Goal: Check status: Check status

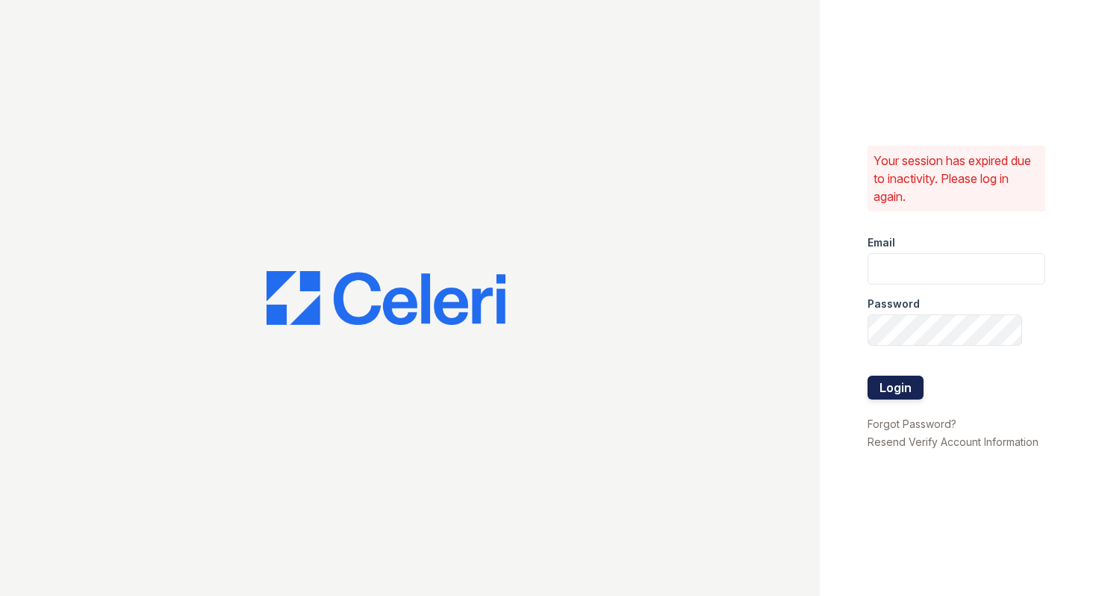
type input "shiv@auranewyork.com"
click at [897, 390] on button "Login" at bounding box center [896, 388] width 56 height 24
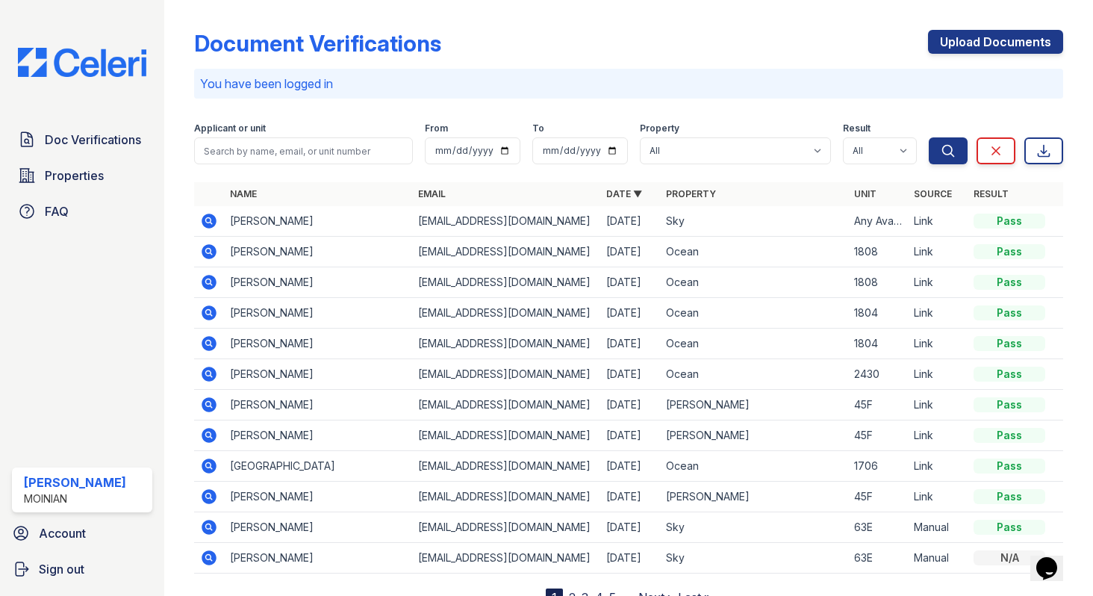
click at [886, 223] on td "Any Available" at bounding box center [878, 221] width 60 height 31
click at [211, 214] on icon at bounding box center [209, 221] width 15 height 15
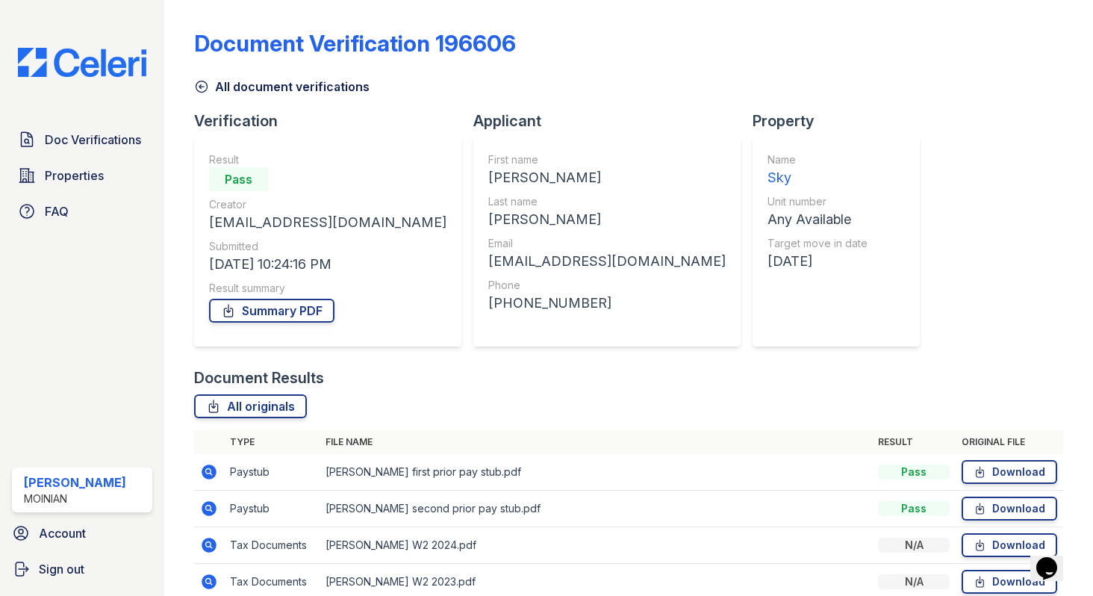
click at [205, 88] on icon at bounding box center [201, 86] width 15 height 15
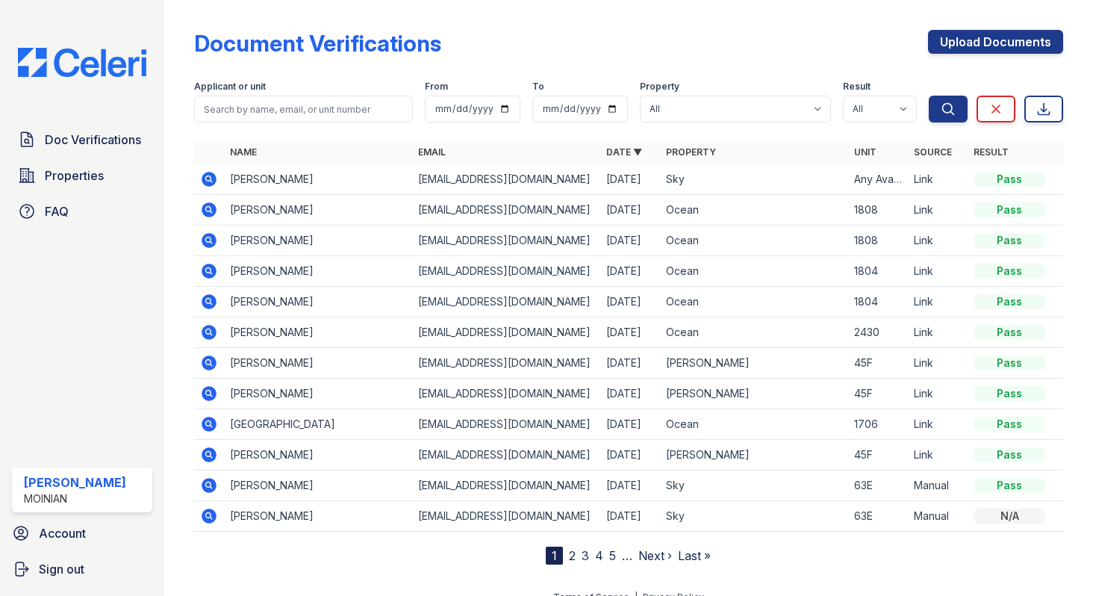
click at [211, 209] on icon at bounding box center [209, 209] width 15 height 15
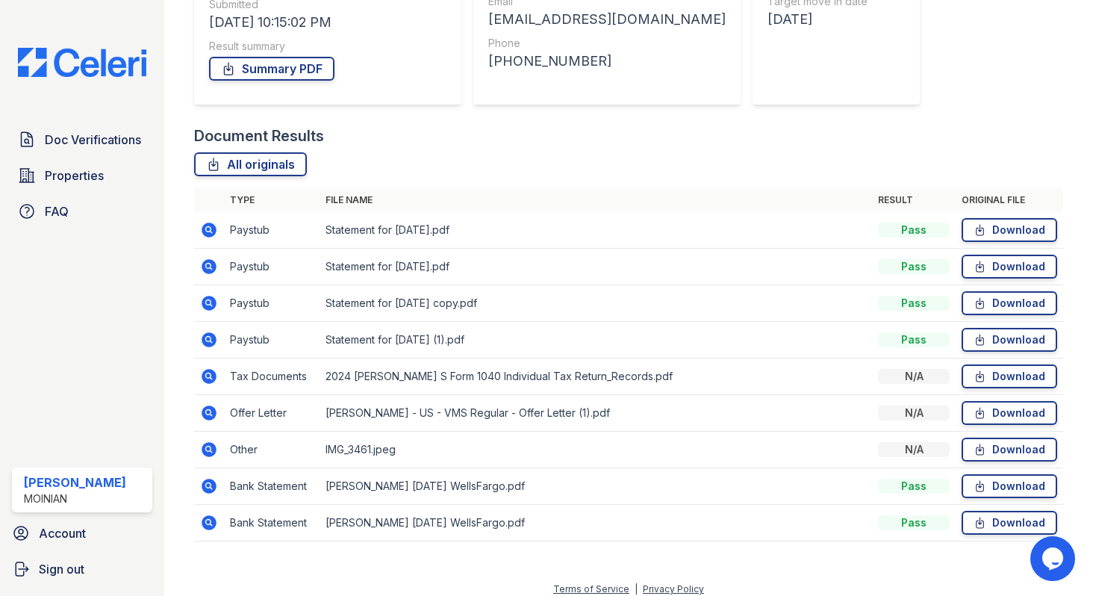
scroll to position [253, 0]
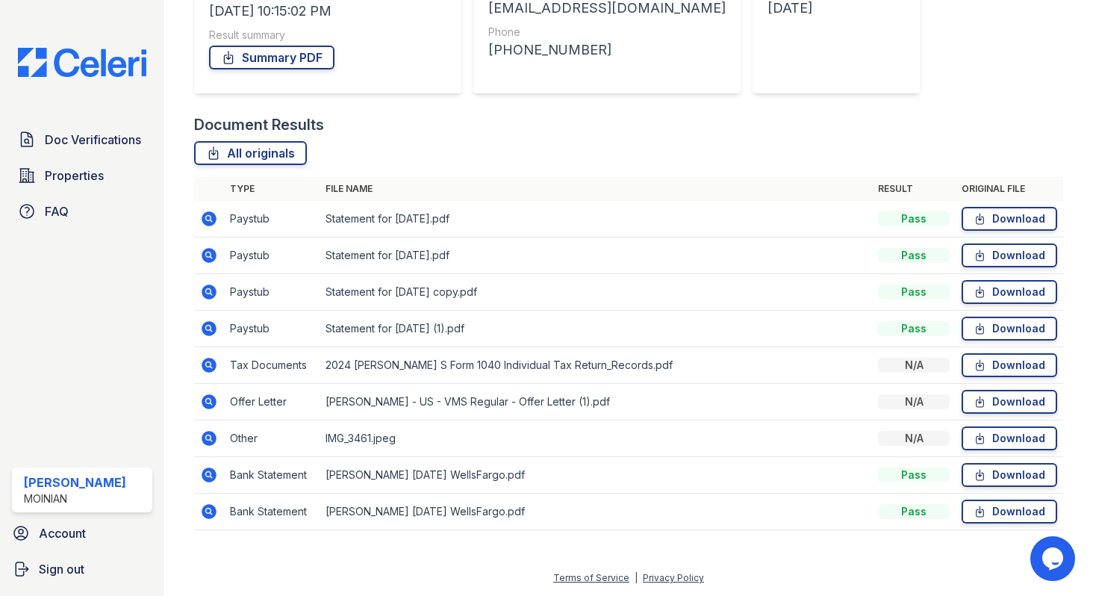
click at [208, 403] on icon at bounding box center [209, 402] width 18 height 18
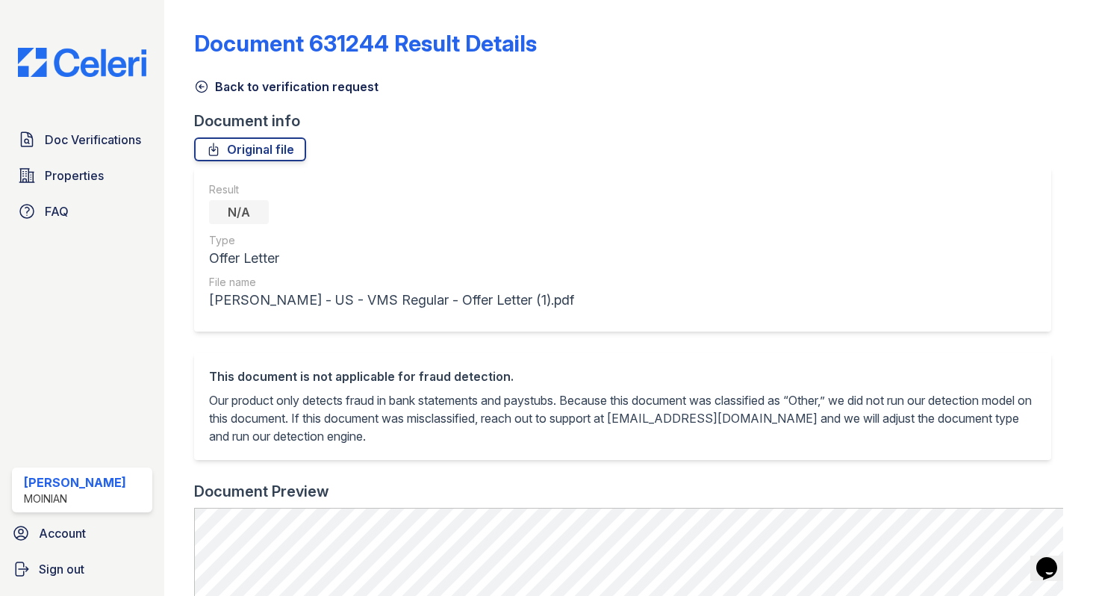
click at [196, 87] on icon at bounding box center [201, 86] width 15 height 15
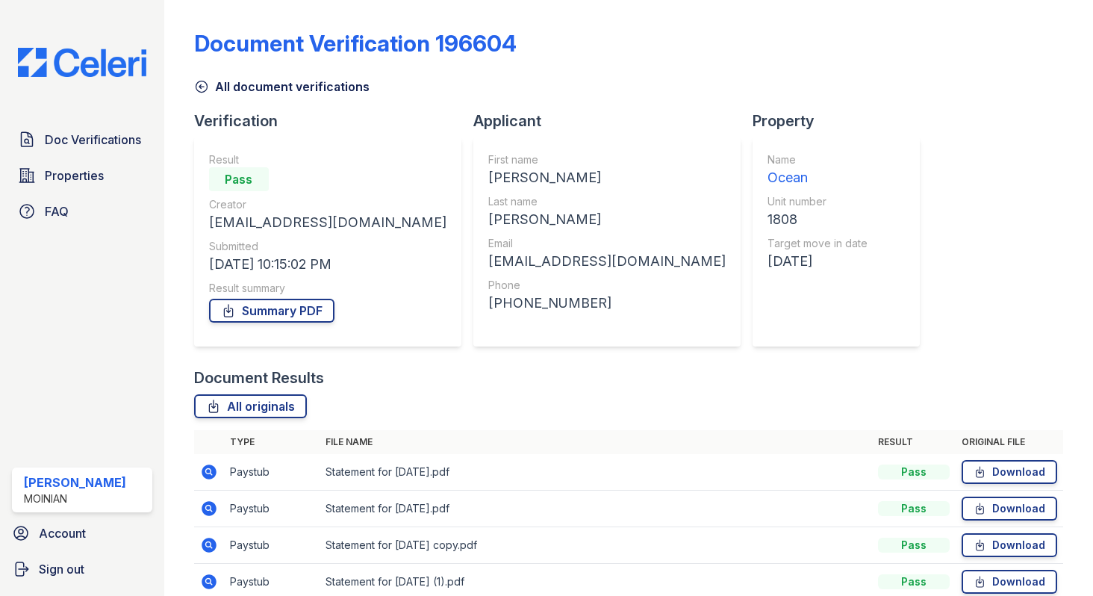
scroll to position [158, 0]
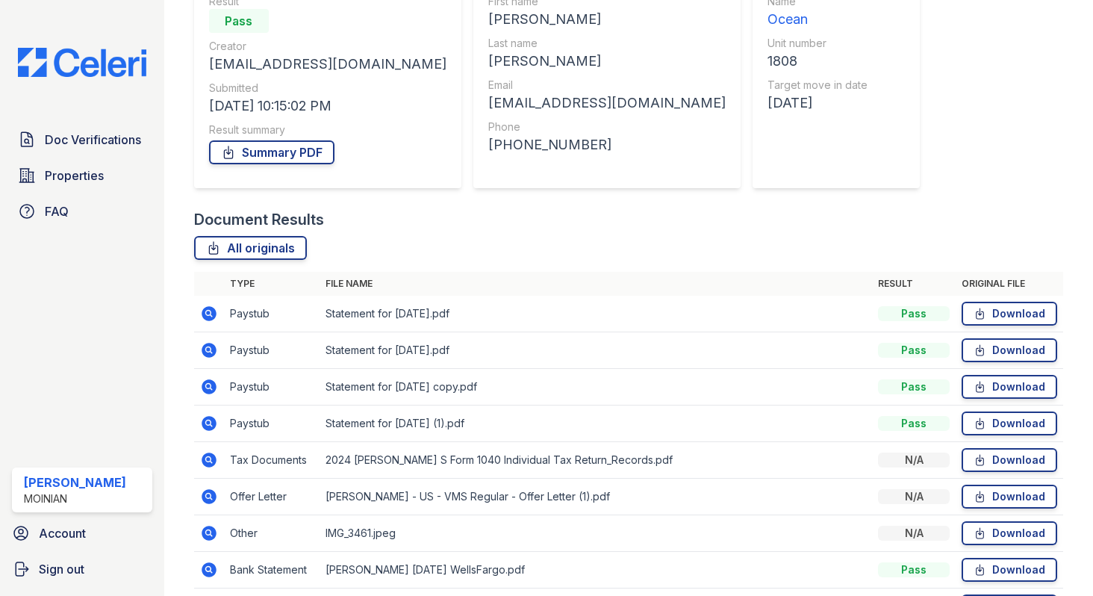
click at [203, 311] on icon at bounding box center [209, 313] width 15 height 15
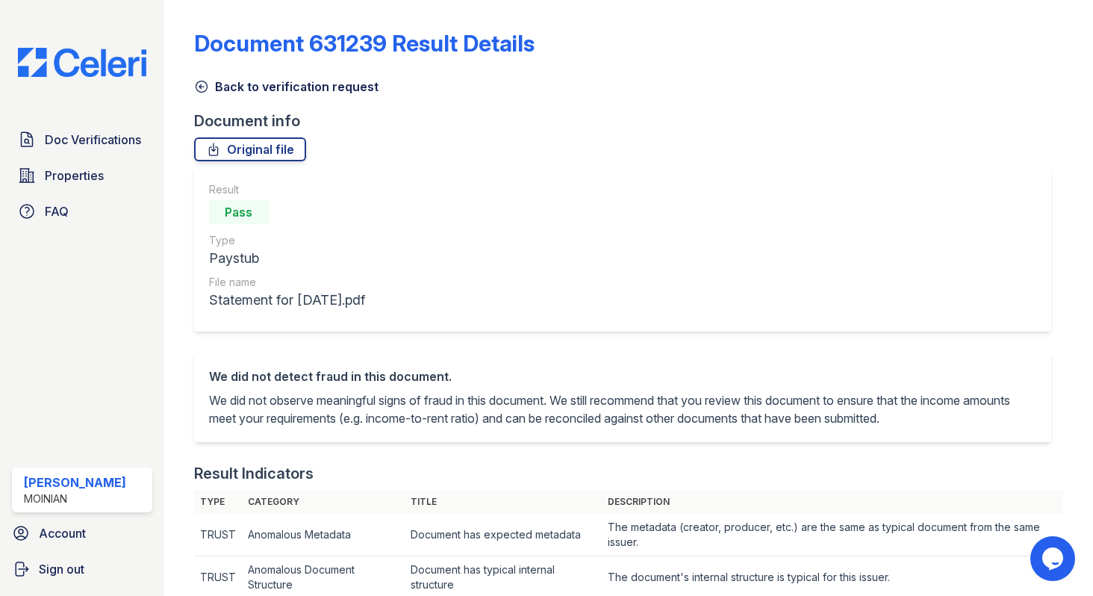
click at [202, 83] on icon at bounding box center [201, 86] width 15 height 15
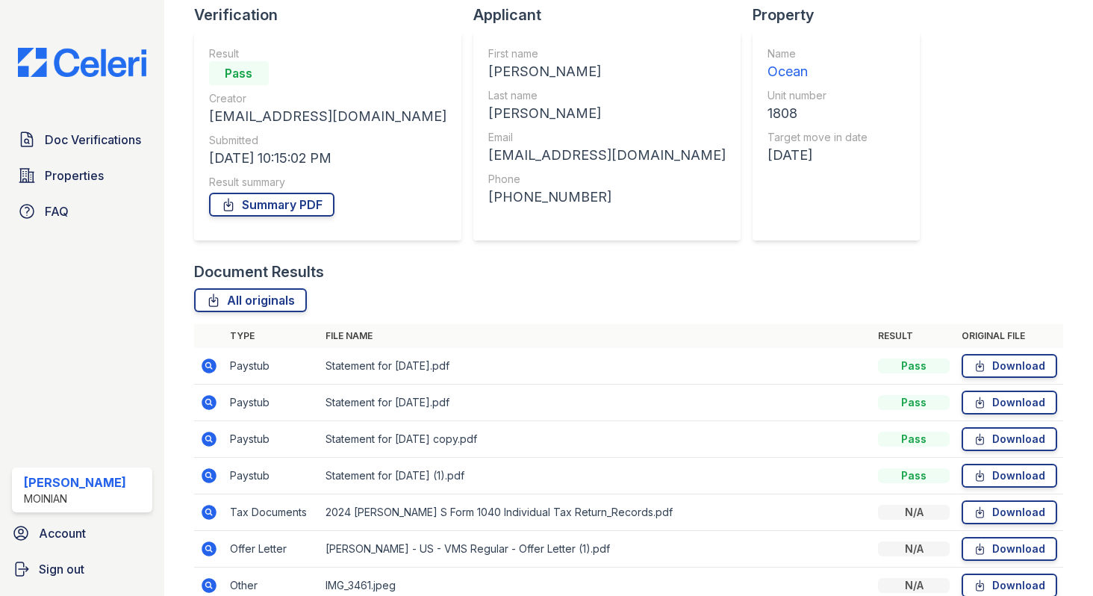
scroll to position [133, 0]
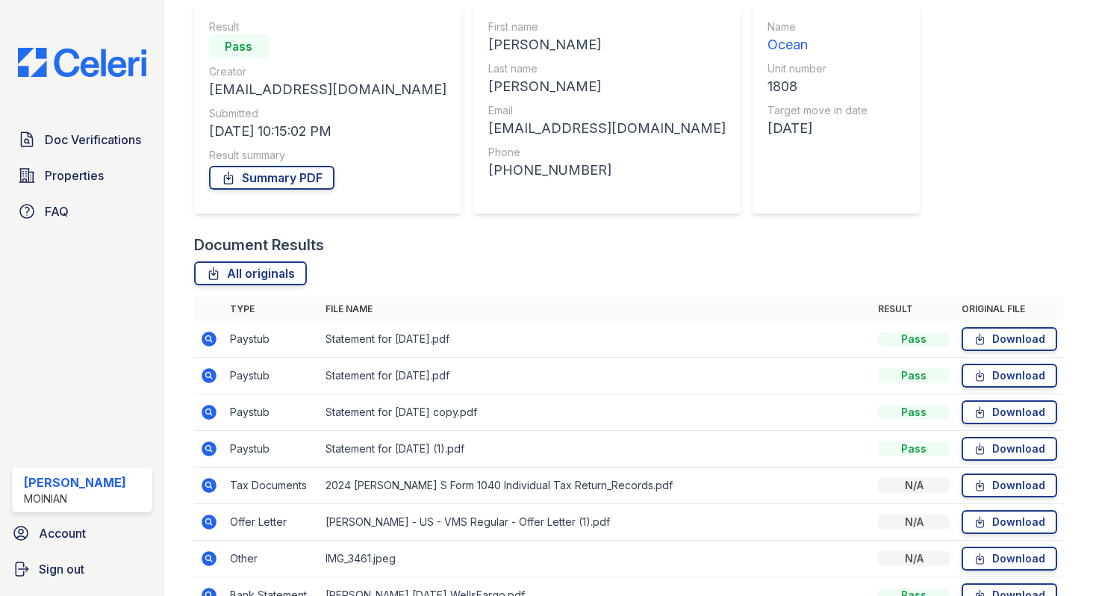
click at [211, 372] on icon at bounding box center [209, 375] width 15 height 15
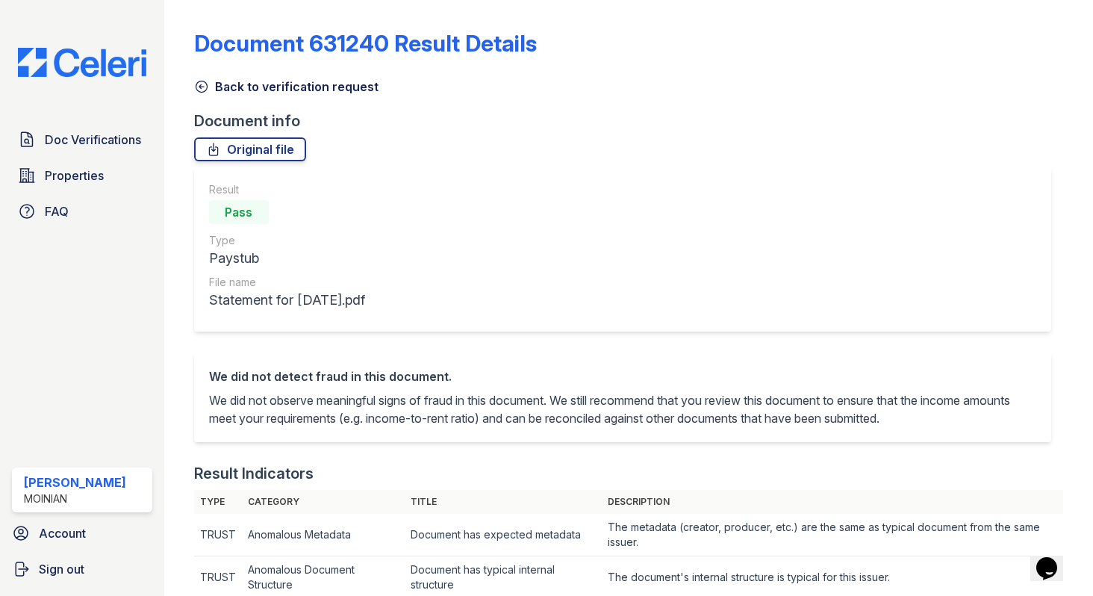
click at [205, 87] on icon at bounding box center [201, 86] width 15 height 15
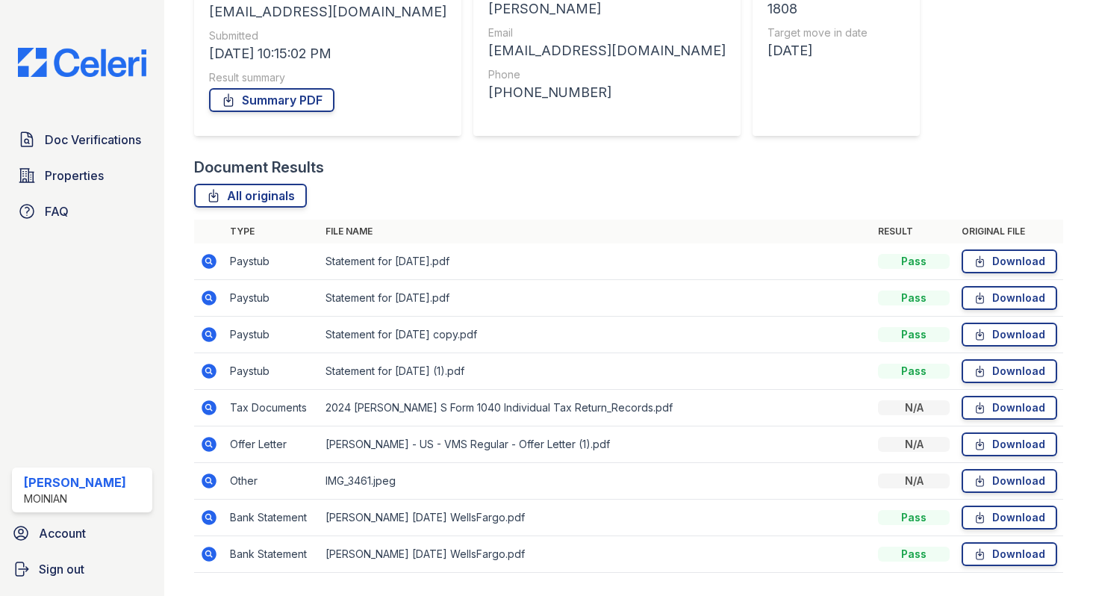
scroll to position [247, 0]
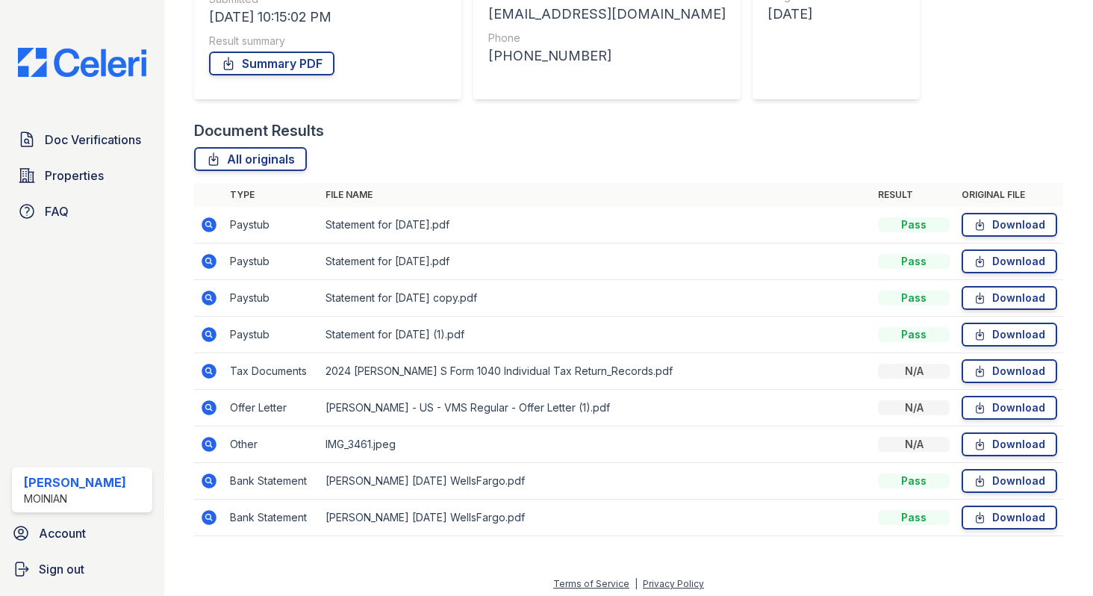
click at [215, 328] on icon at bounding box center [209, 335] width 18 height 18
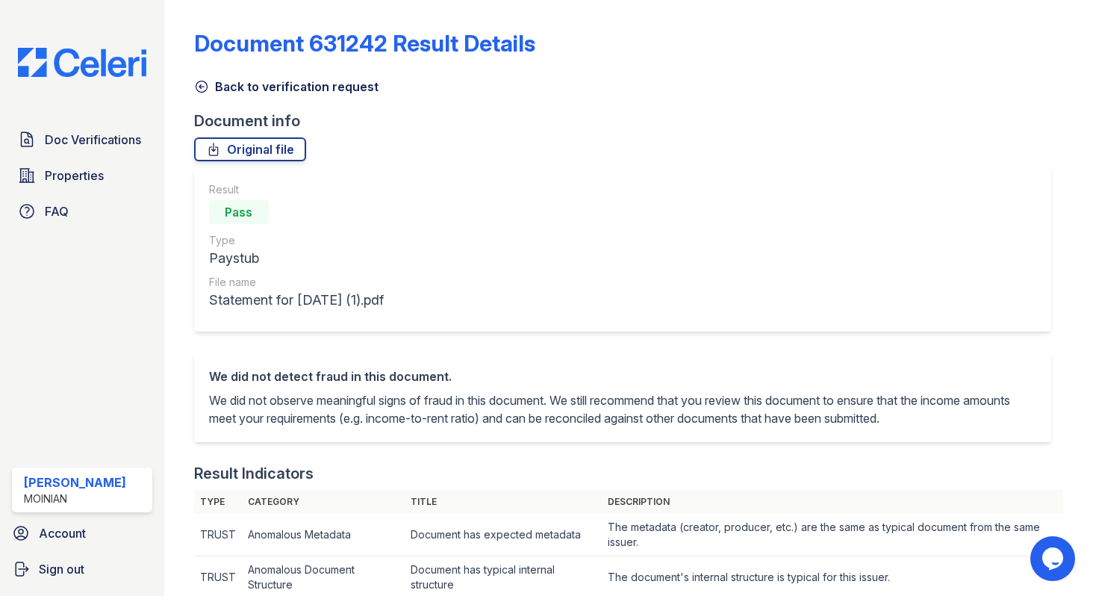
click at [196, 90] on icon at bounding box center [201, 86] width 15 height 15
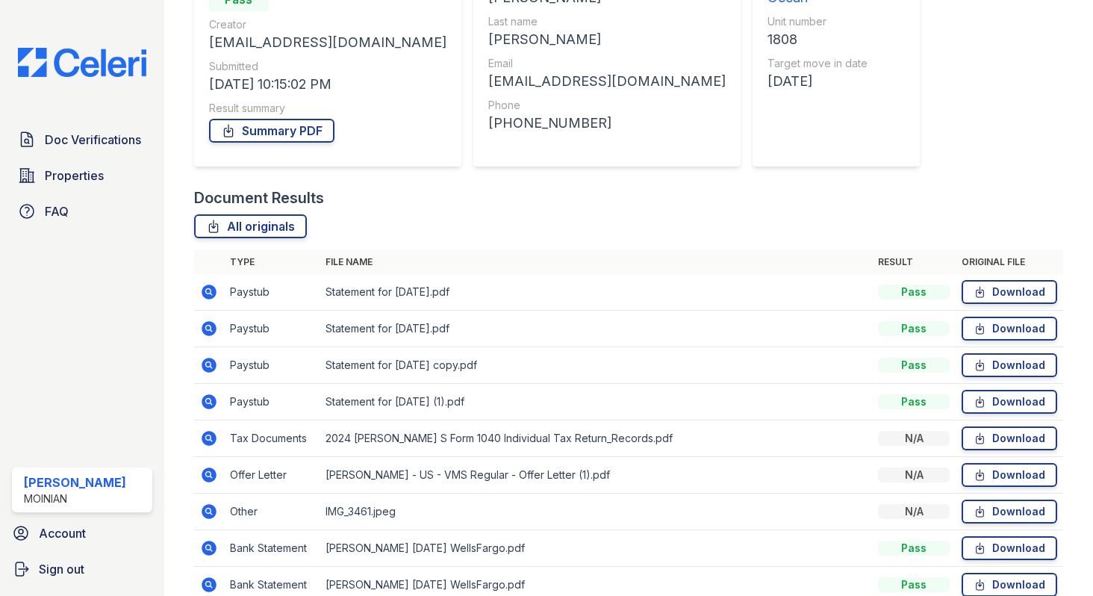
scroll to position [187, 0]
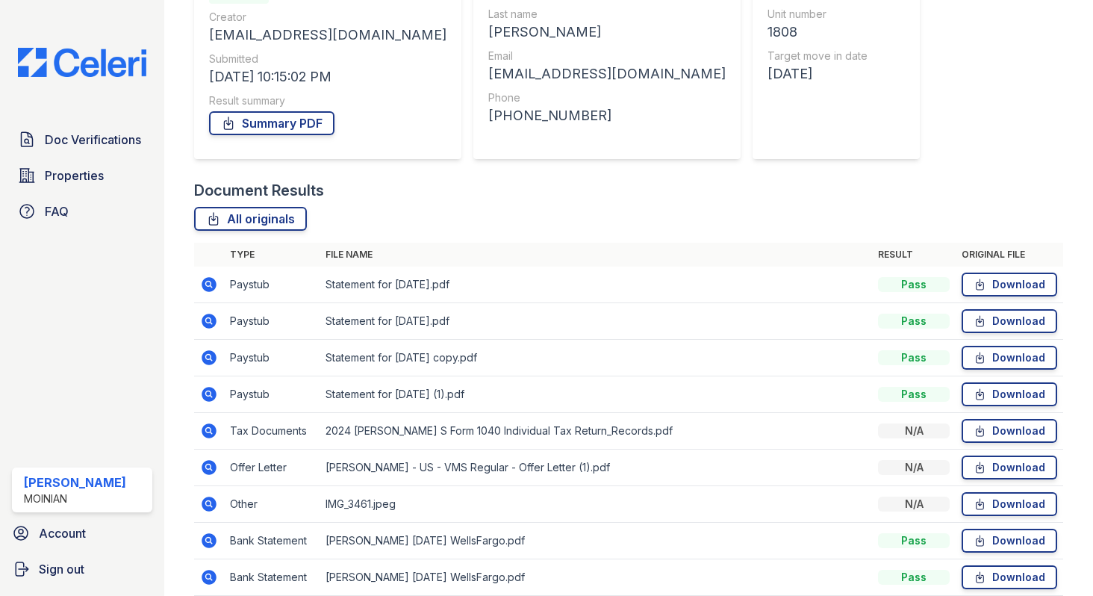
click at [208, 355] on icon at bounding box center [208, 357] width 4 height 4
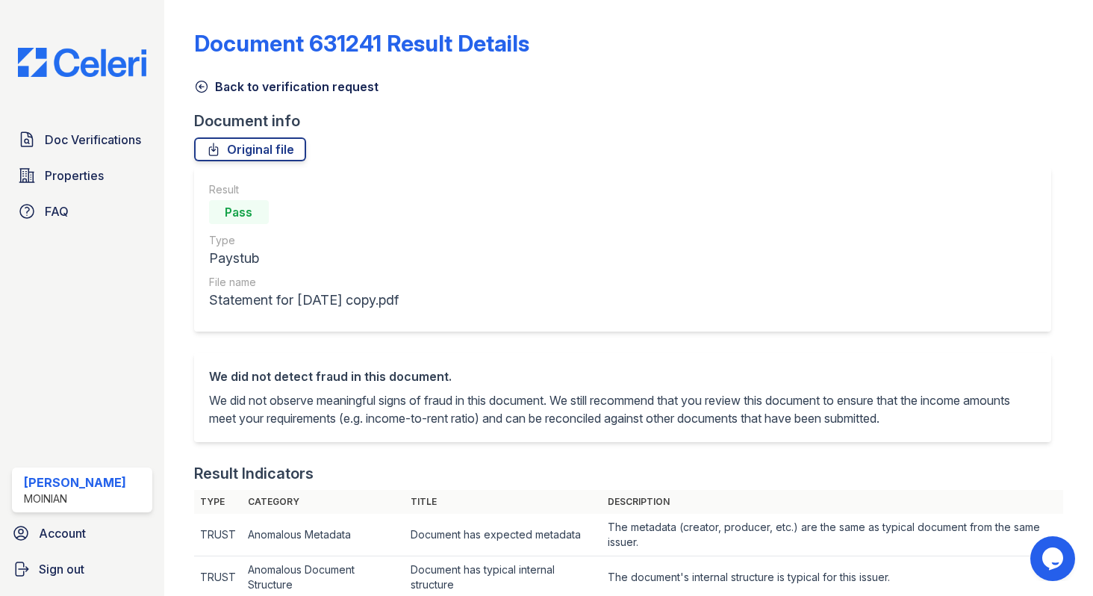
click at [205, 89] on icon at bounding box center [201, 86] width 15 height 15
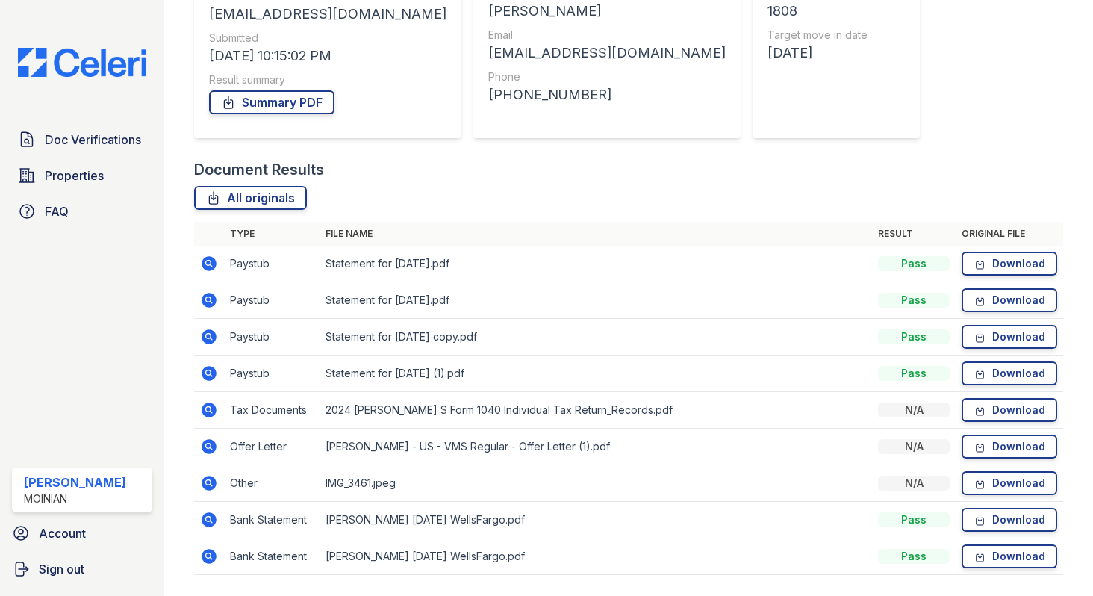
scroll to position [253, 0]
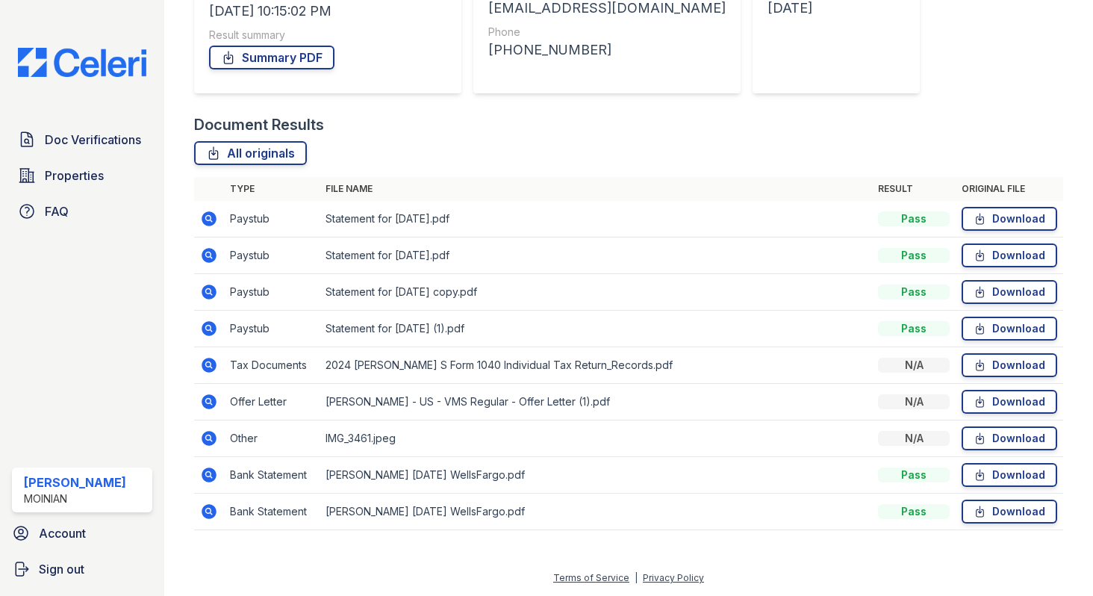
click at [205, 400] on icon at bounding box center [209, 402] width 18 height 18
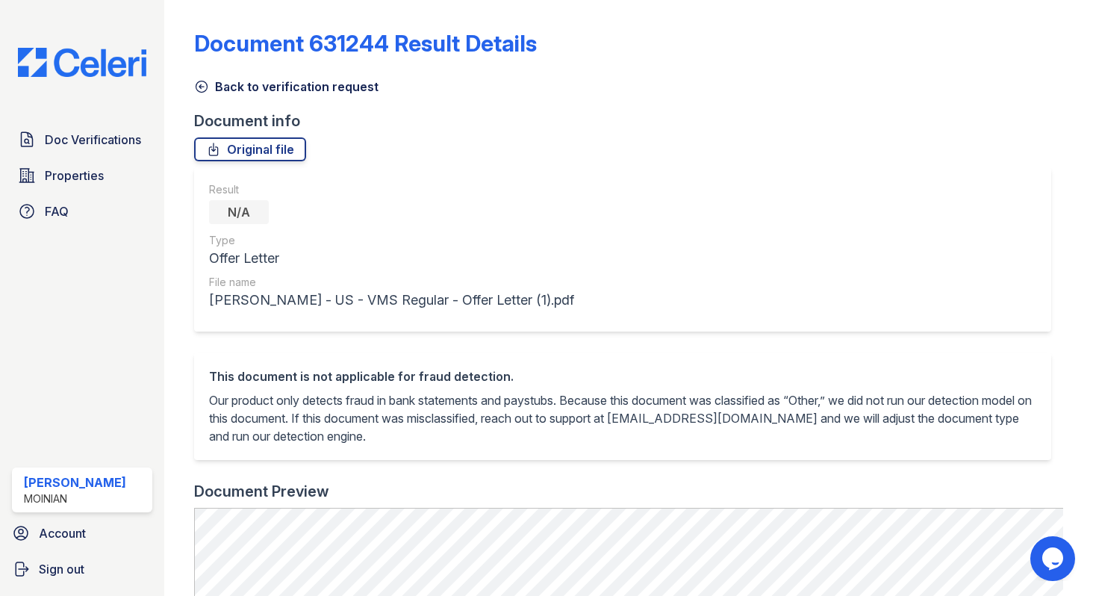
click at [200, 86] on icon at bounding box center [201, 86] width 11 height 11
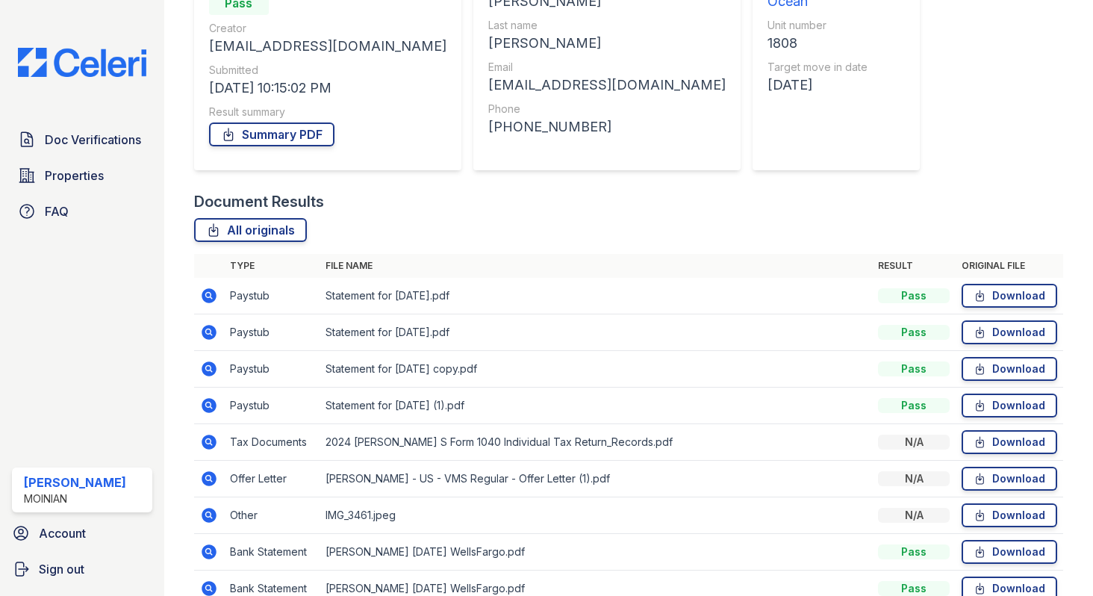
scroll to position [253, 0]
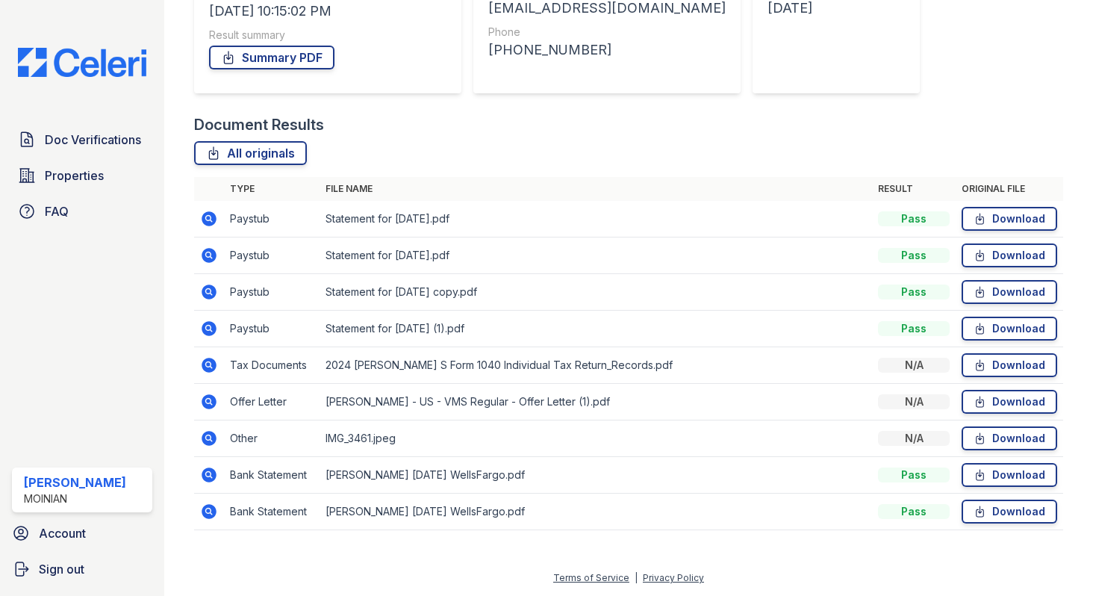
click at [211, 290] on icon at bounding box center [209, 292] width 15 height 15
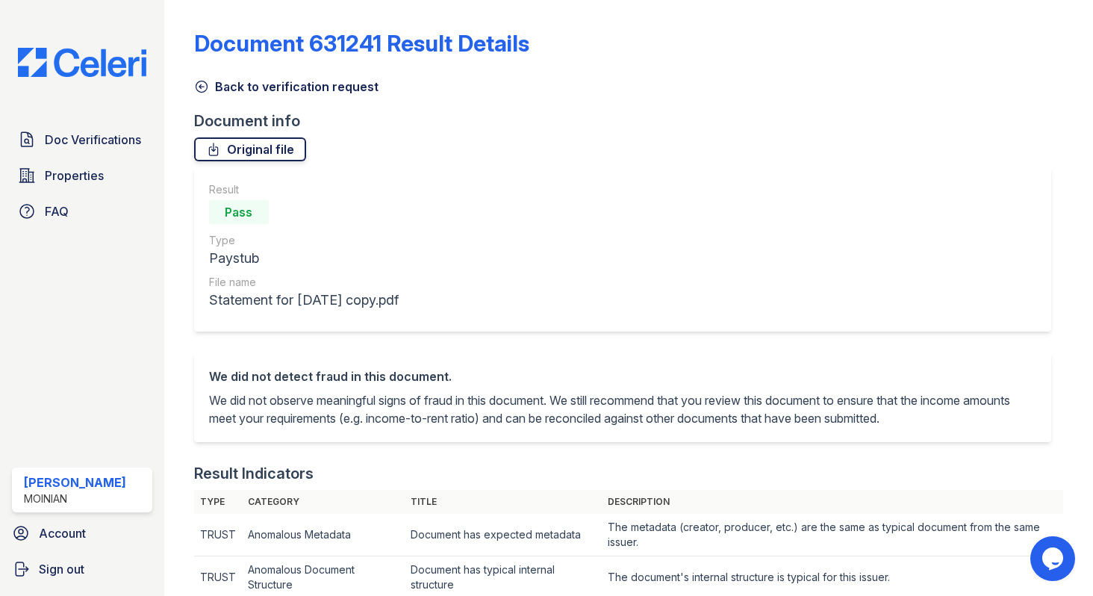
click at [279, 144] on link "Original file" at bounding box center [250, 149] width 112 height 24
click at [200, 90] on icon at bounding box center [201, 86] width 15 height 15
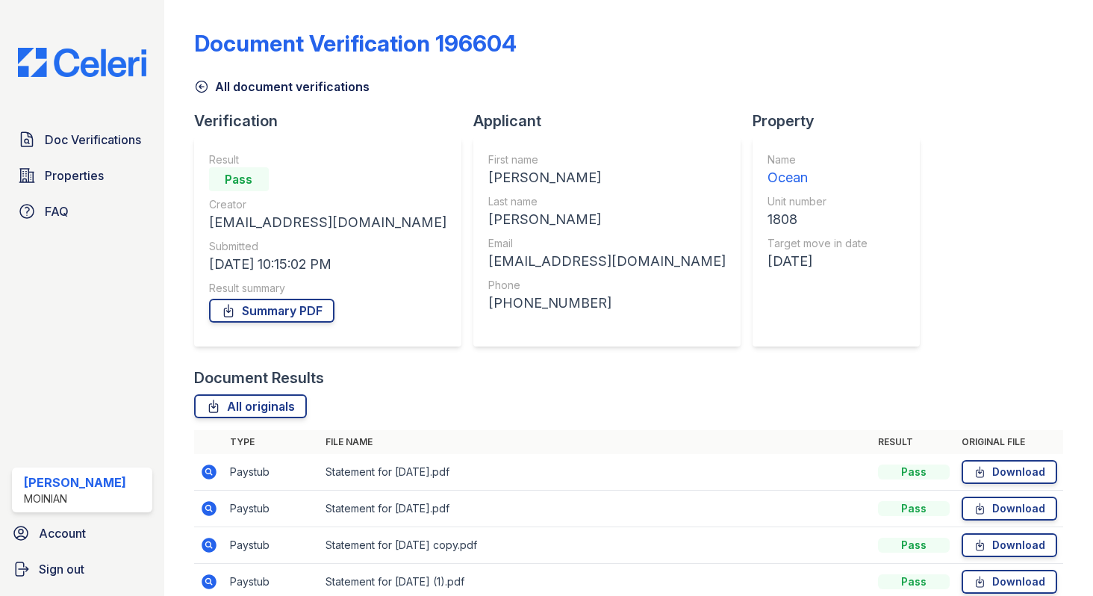
scroll to position [144, 0]
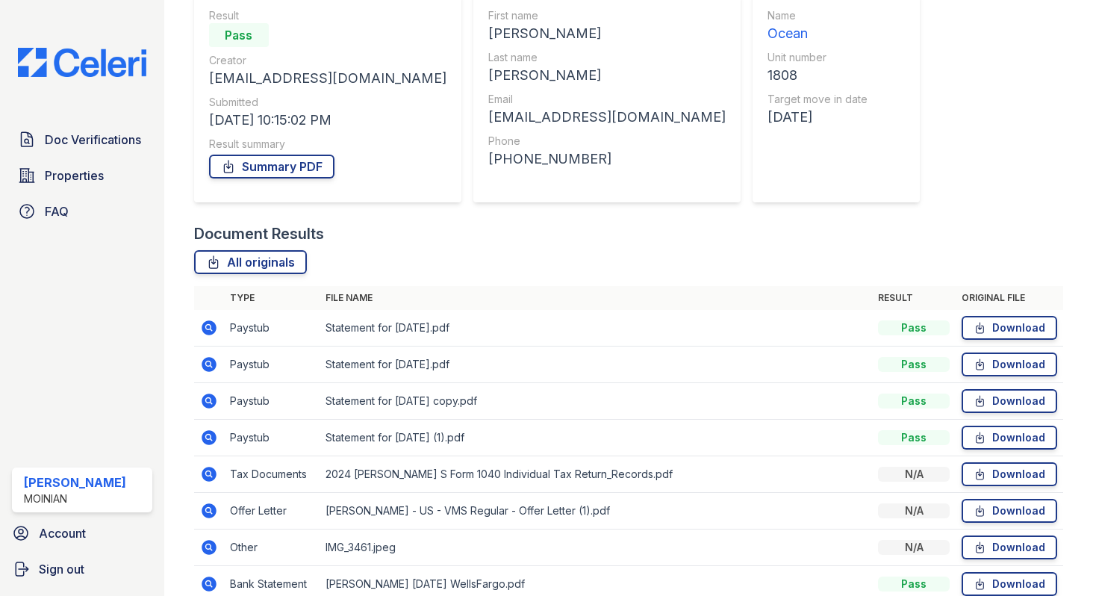
click at [208, 361] on icon at bounding box center [209, 364] width 18 height 18
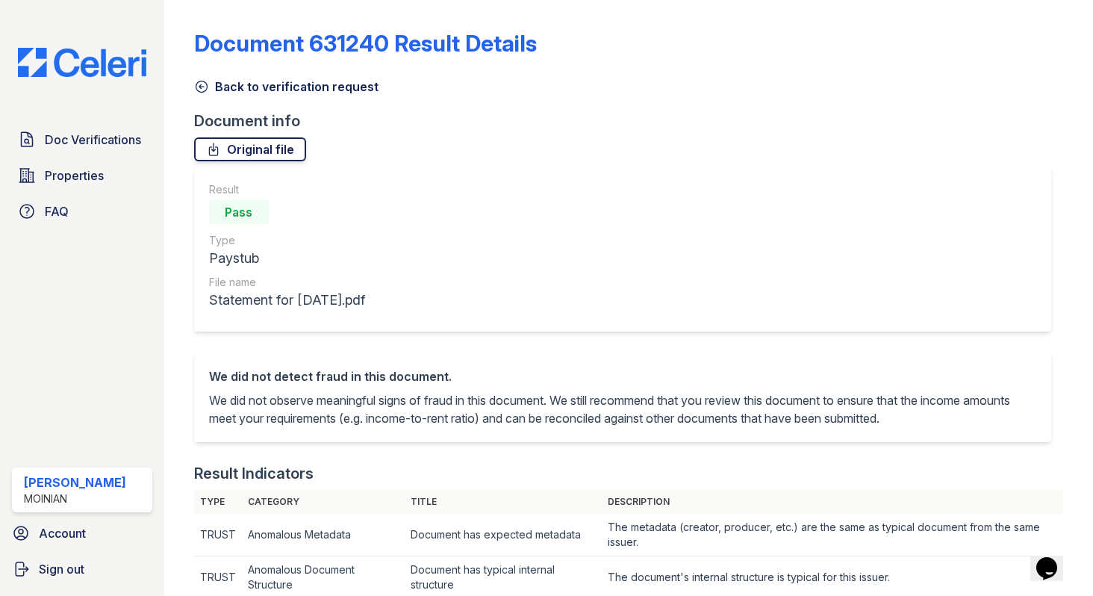
click at [271, 155] on link "Original file" at bounding box center [250, 149] width 112 height 24
click at [205, 90] on icon at bounding box center [201, 86] width 11 height 11
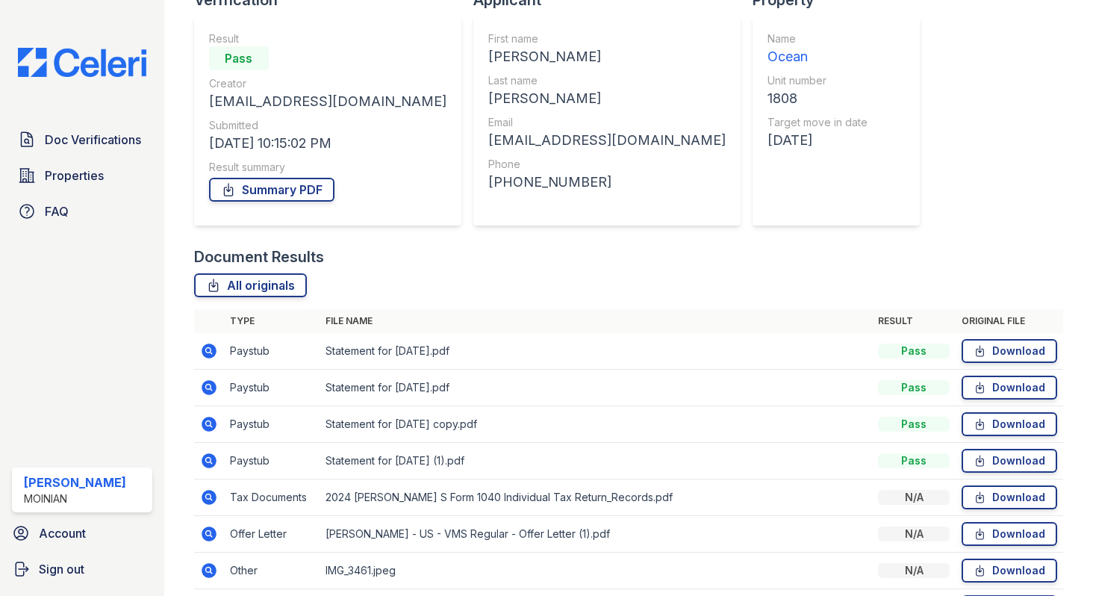
scroll to position [253, 0]
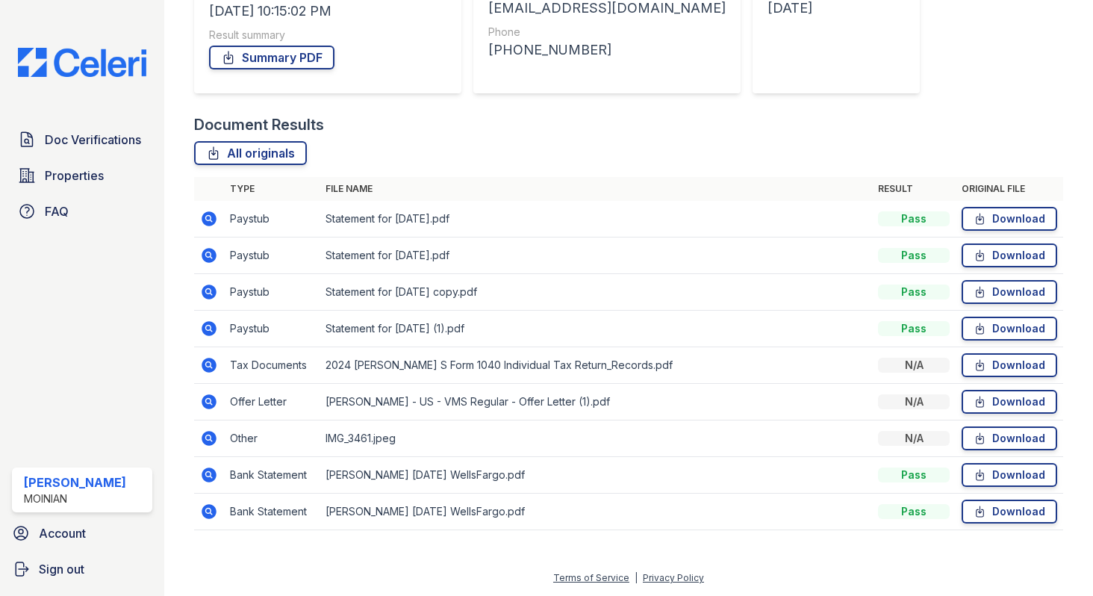
click at [206, 511] on icon at bounding box center [208, 511] width 4 height 4
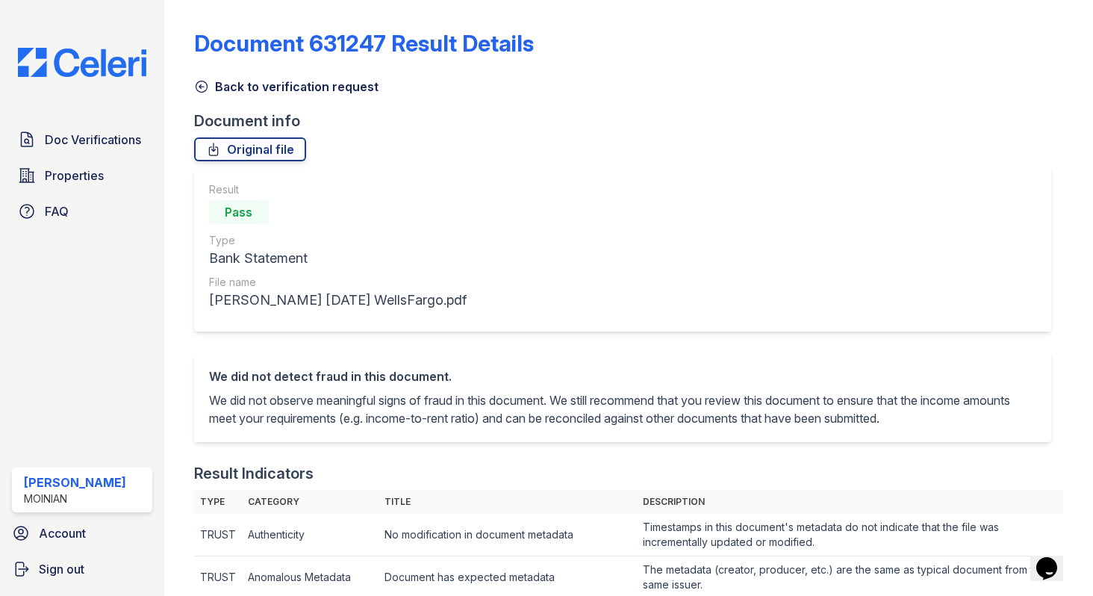
click at [206, 90] on icon at bounding box center [201, 86] width 15 height 15
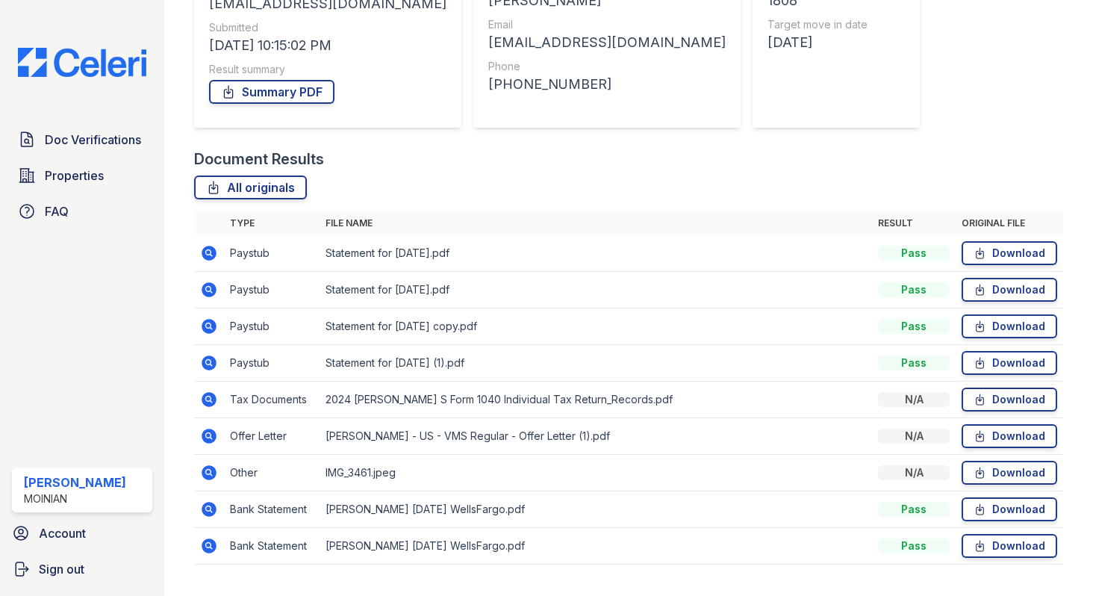
scroll to position [253, 0]
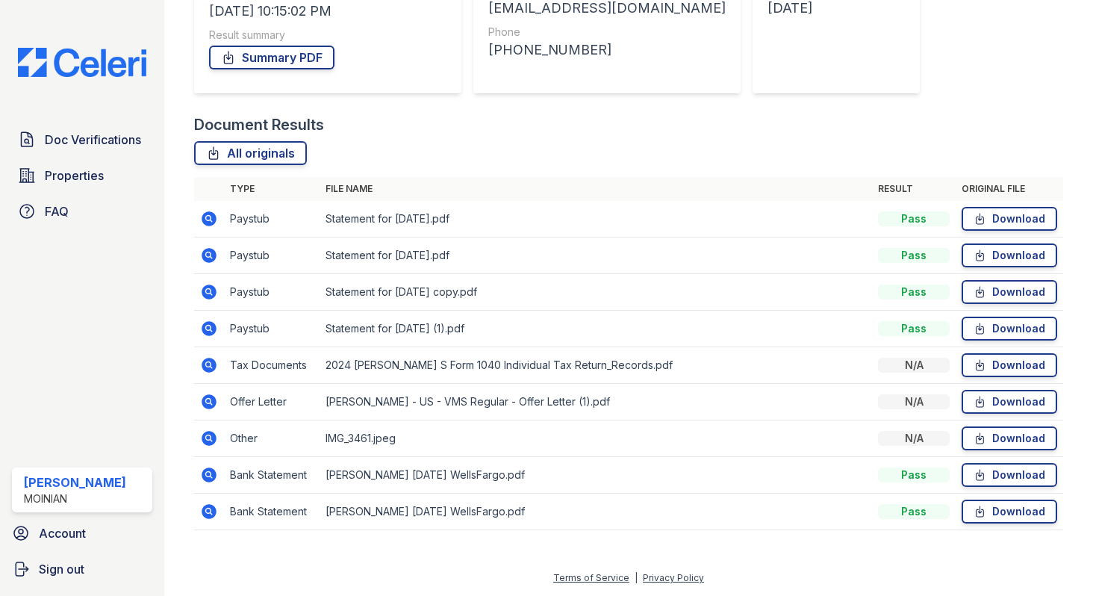
click at [213, 473] on icon at bounding box center [209, 474] width 15 height 15
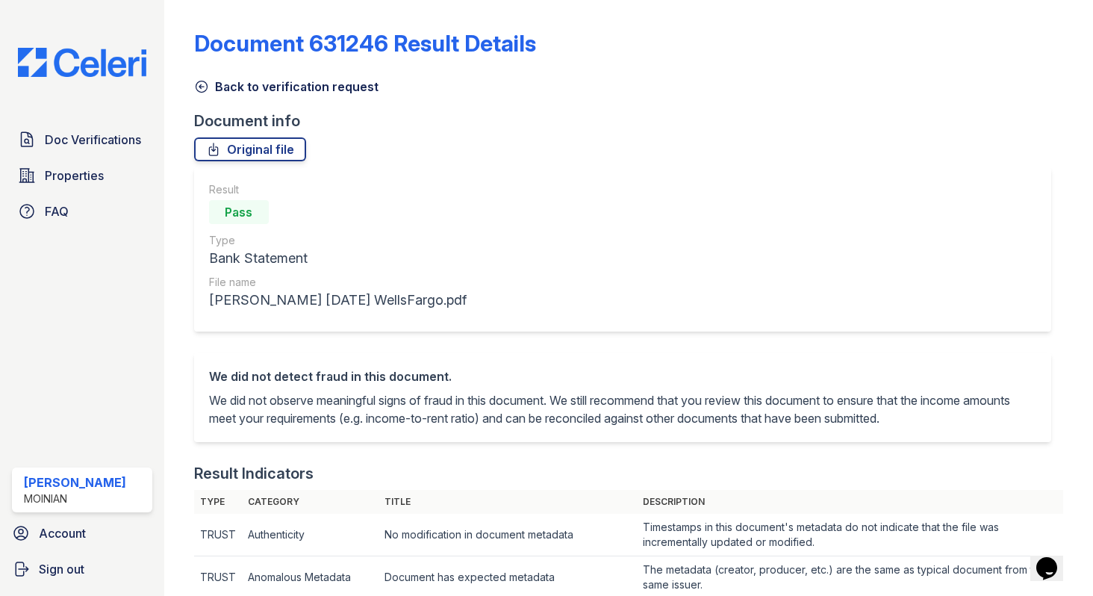
click at [204, 86] on icon at bounding box center [201, 86] width 11 height 11
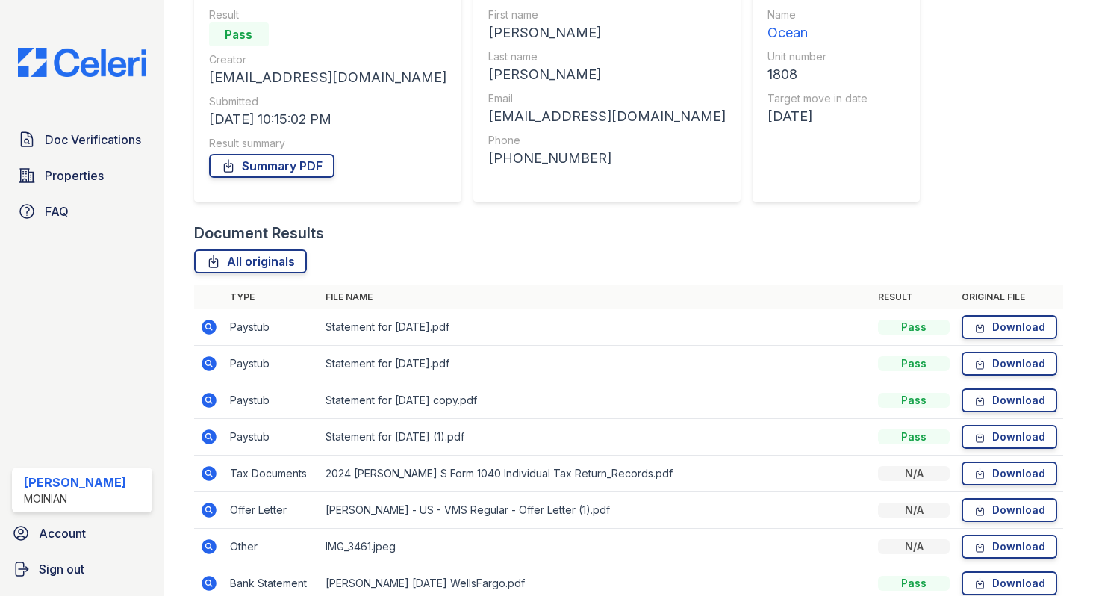
scroll to position [253, 0]
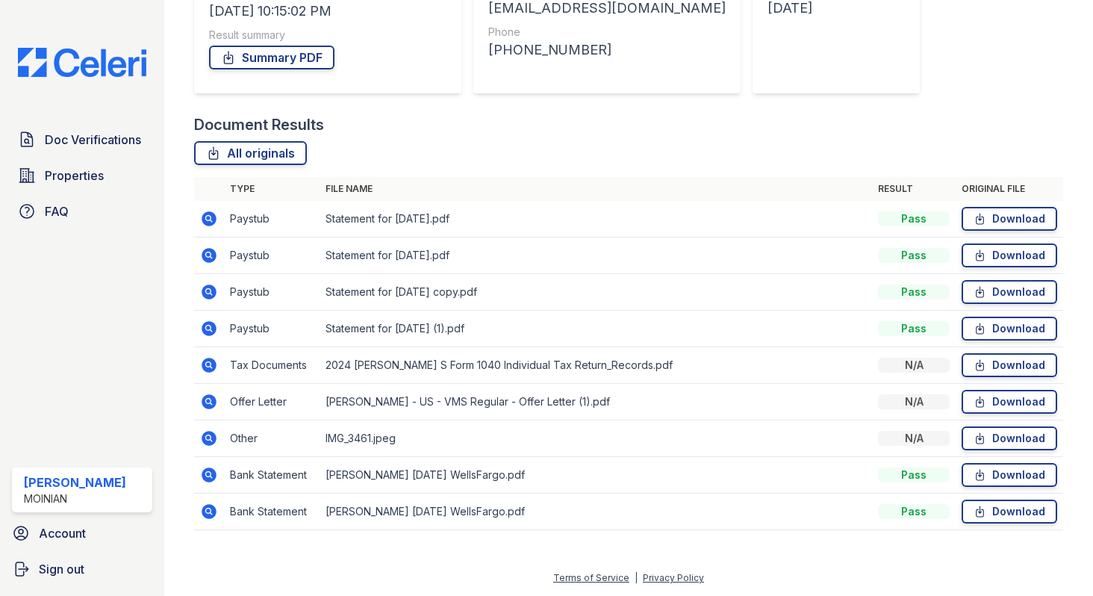
click at [209, 511] on icon at bounding box center [208, 511] width 4 height 4
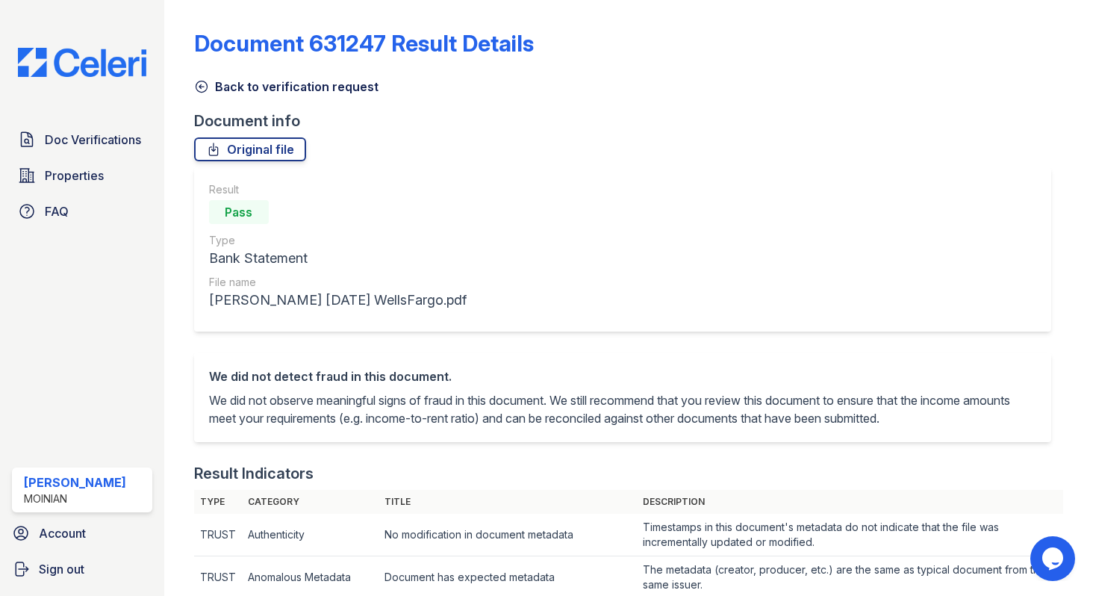
click at [203, 81] on icon at bounding box center [201, 86] width 11 height 11
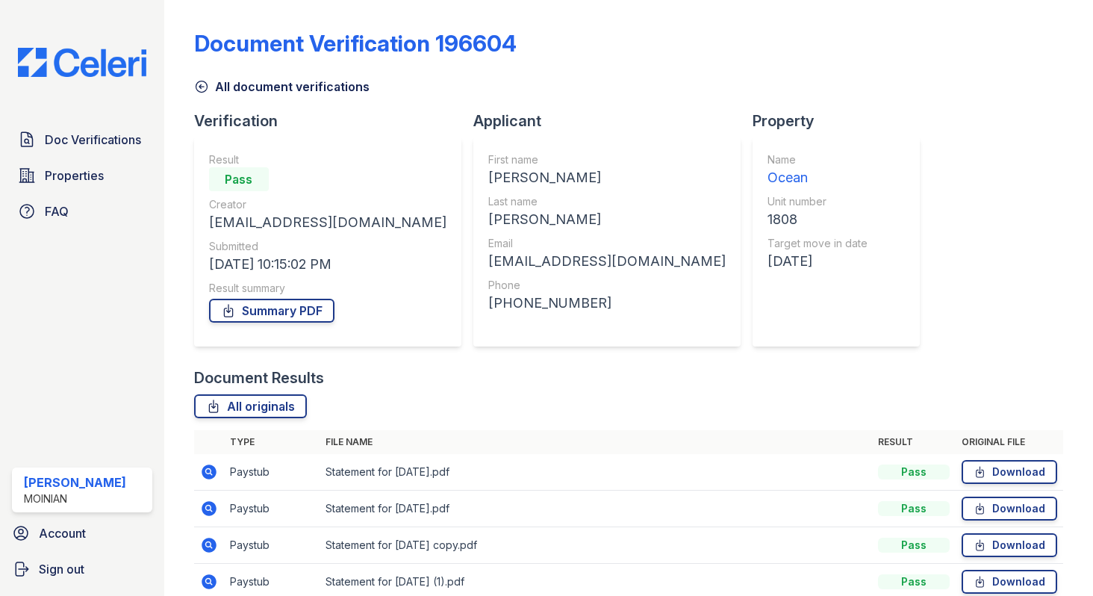
click at [202, 81] on icon at bounding box center [201, 86] width 15 height 15
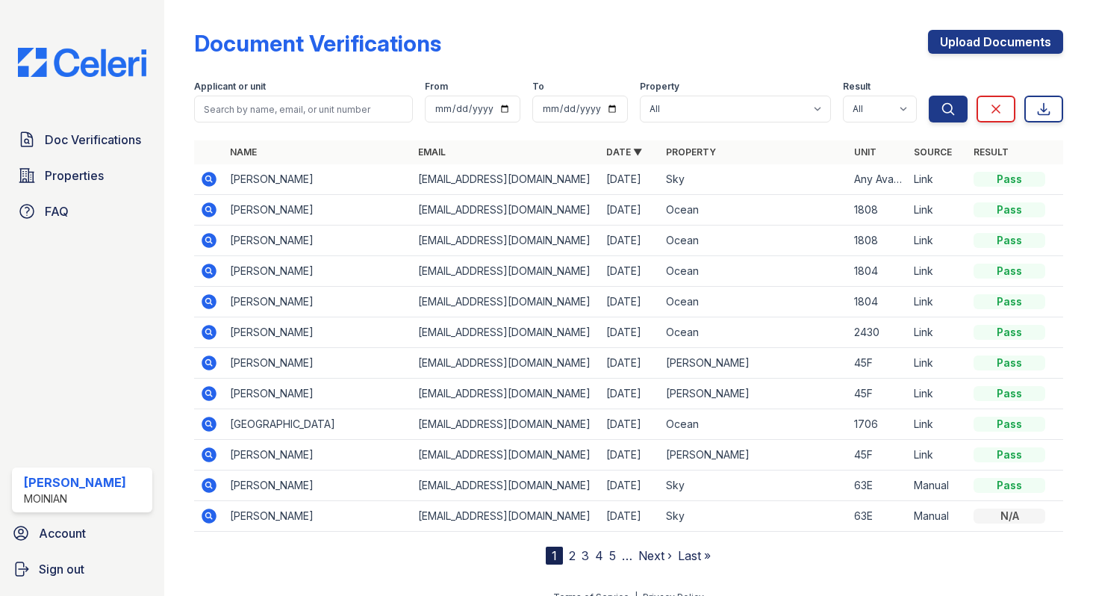
click at [212, 244] on icon at bounding box center [209, 240] width 15 height 15
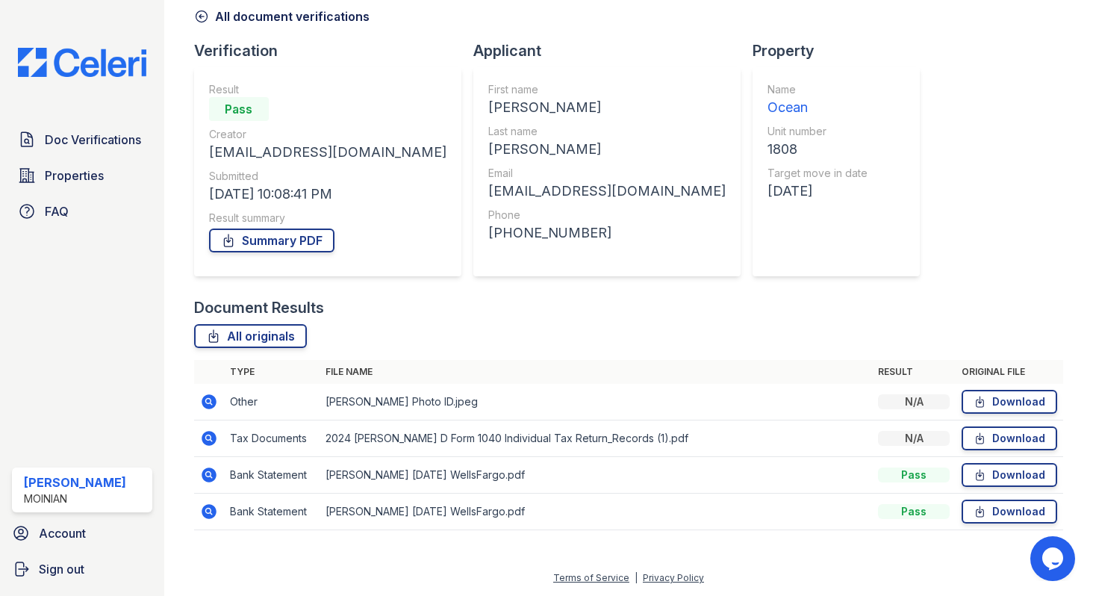
click at [208, 438] on icon at bounding box center [208, 437] width 4 height 4
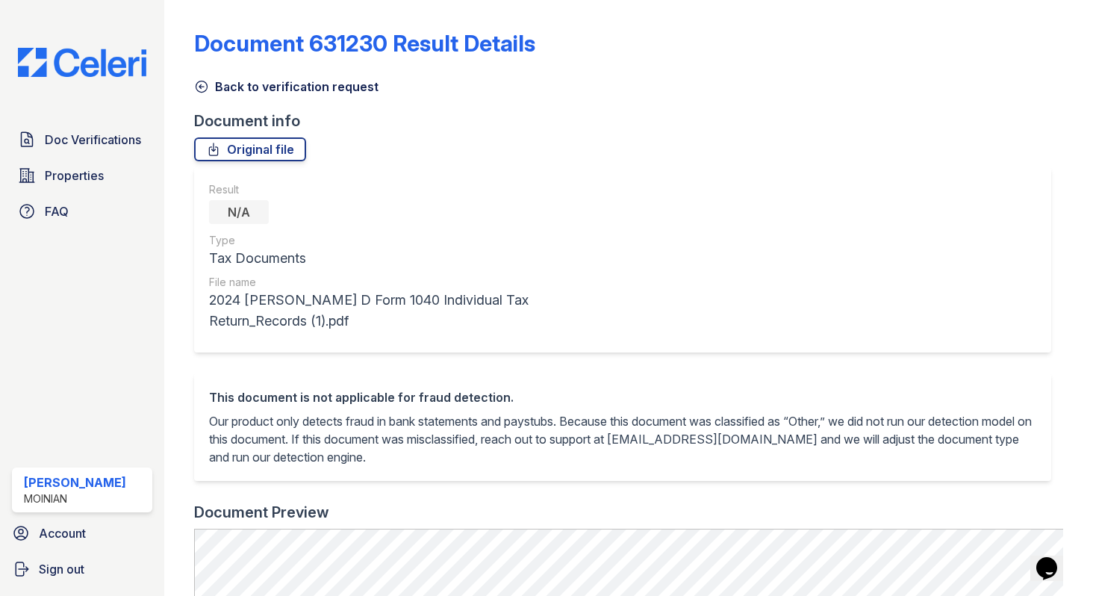
click at [207, 84] on icon at bounding box center [201, 86] width 15 height 15
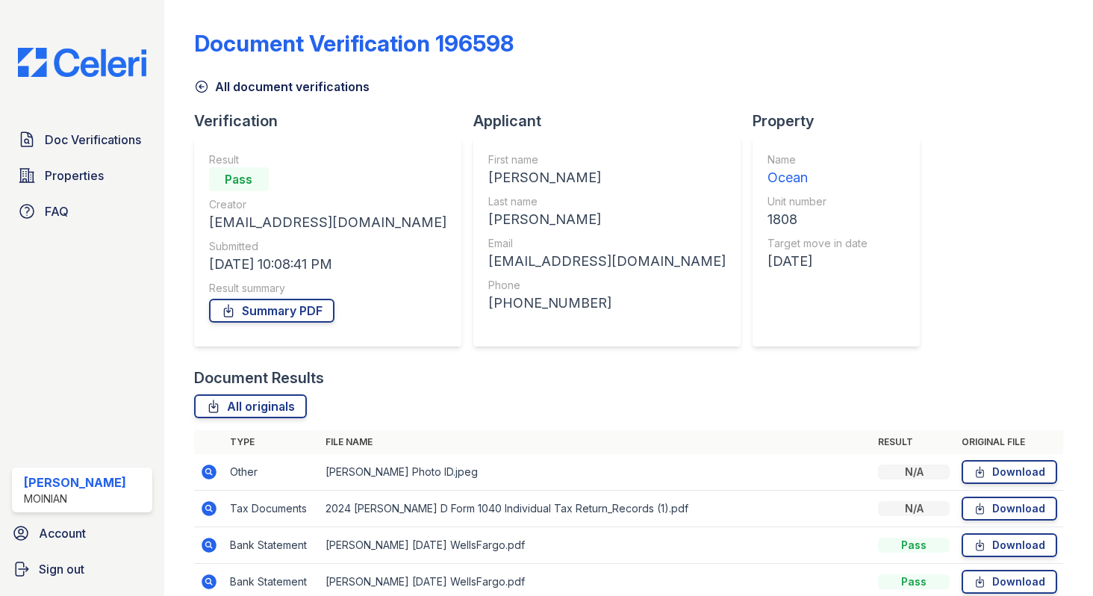
scroll to position [70, 0]
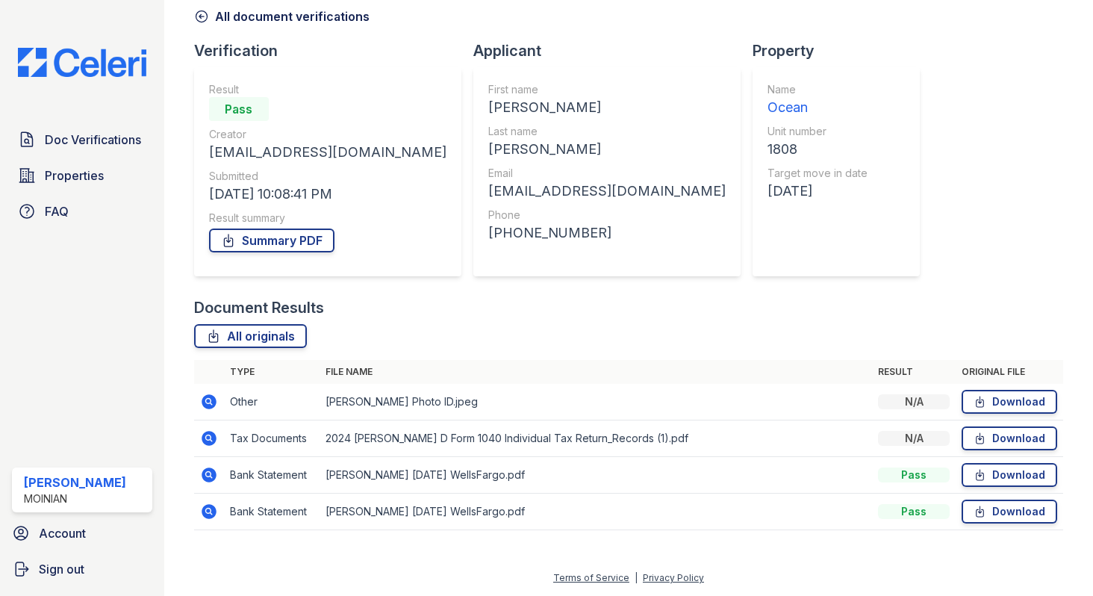
click at [208, 475] on icon at bounding box center [208, 474] width 4 height 4
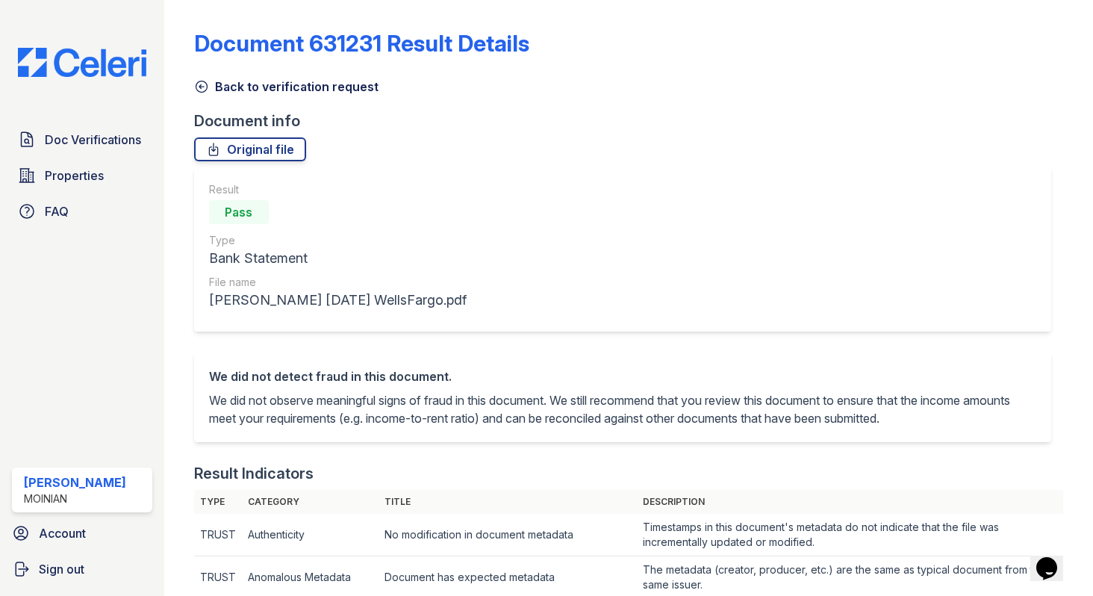
click at [202, 95] on link "Back to verification request" at bounding box center [286, 87] width 184 height 18
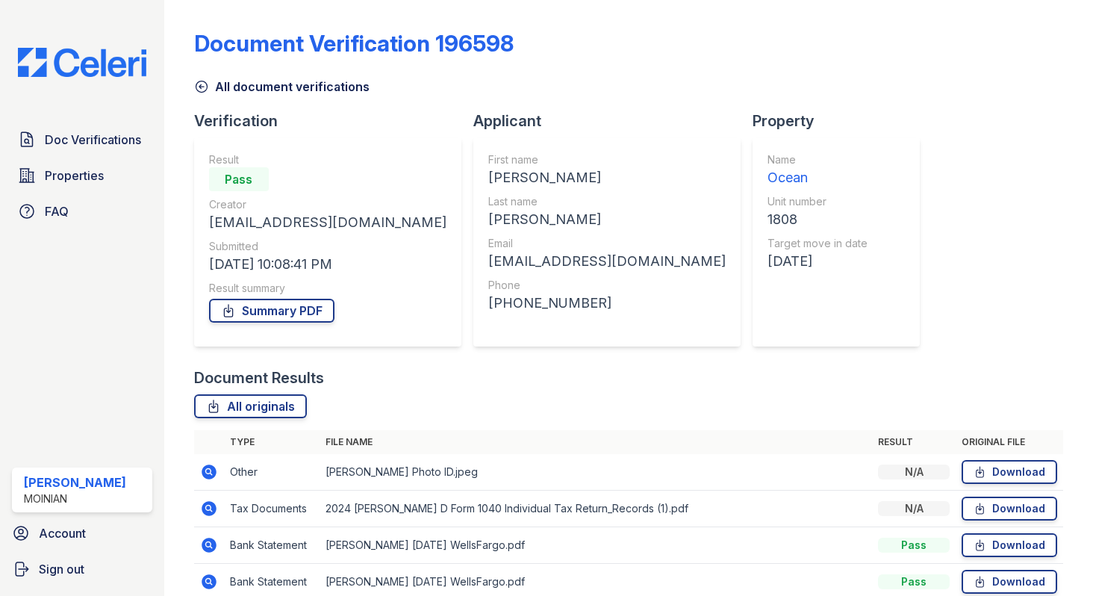
click at [199, 93] on icon at bounding box center [201, 86] width 15 height 15
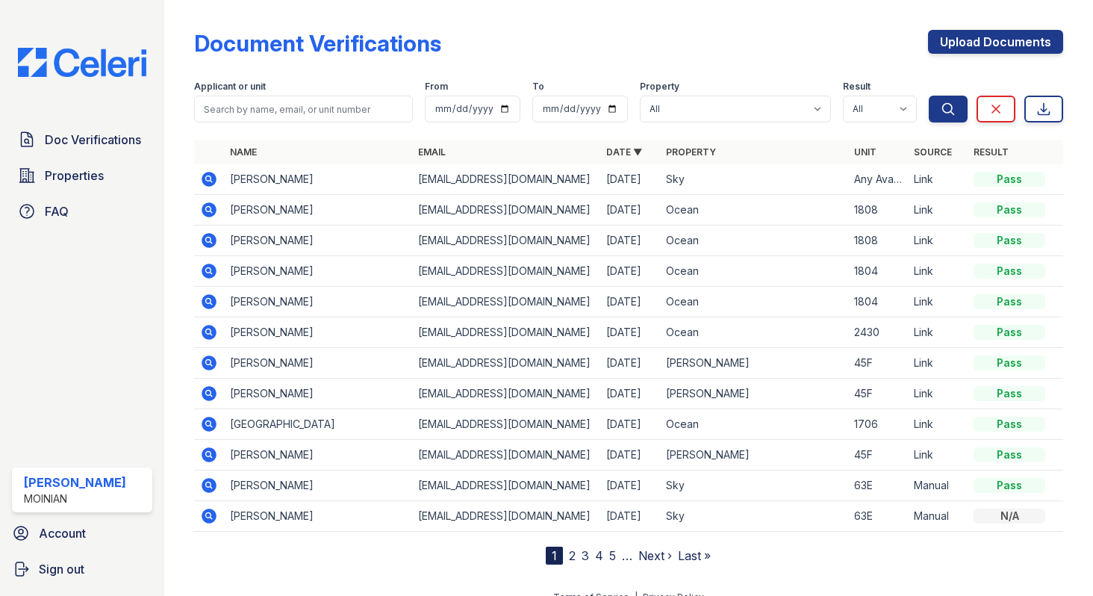
click at [210, 211] on icon at bounding box center [209, 210] width 18 height 18
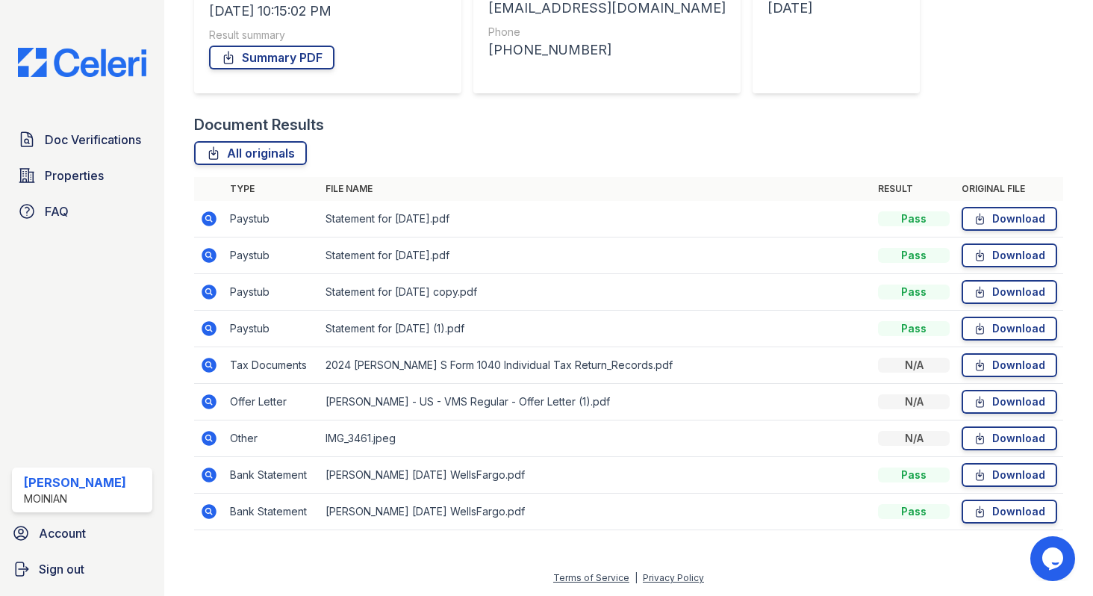
click at [211, 512] on icon at bounding box center [209, 511] width 15 height 15
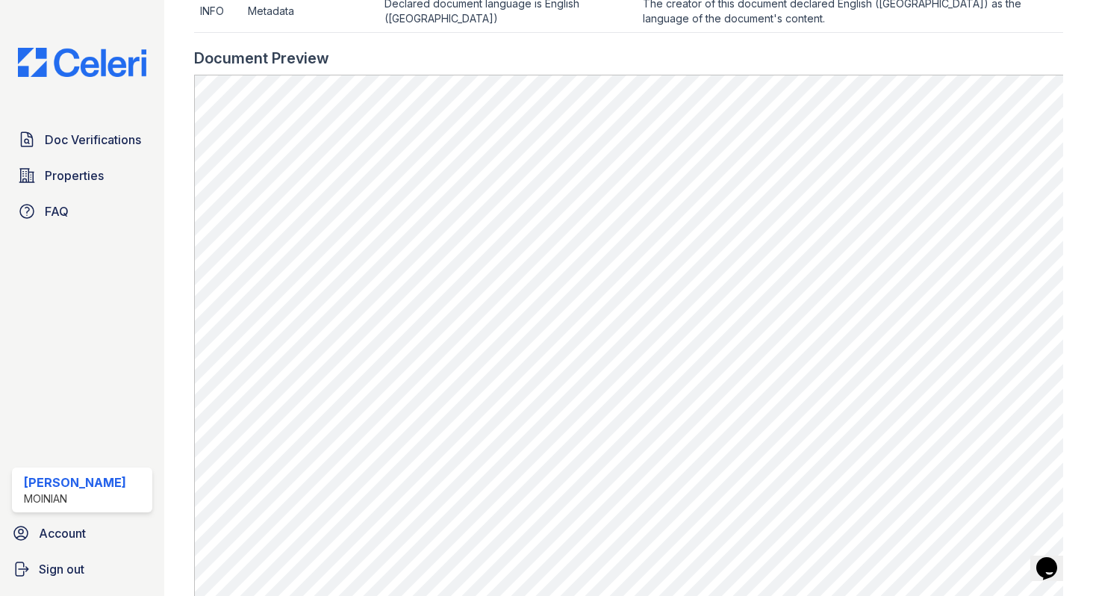
scroll to position [832, 0]
